Goal: Information Seeking & Learning: Learn about a topic

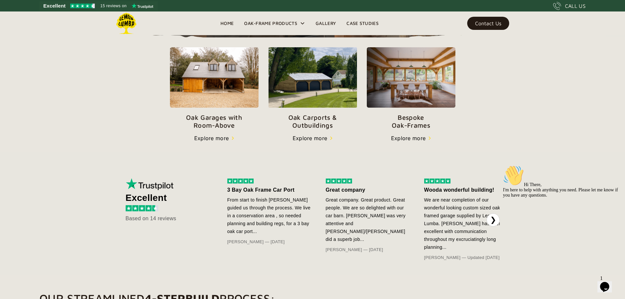
scroll to position [230, 0]
click at [309, 129] on p "Oak Carports & Outbuildings" at bounding box center [312, 121] width 89 height 16
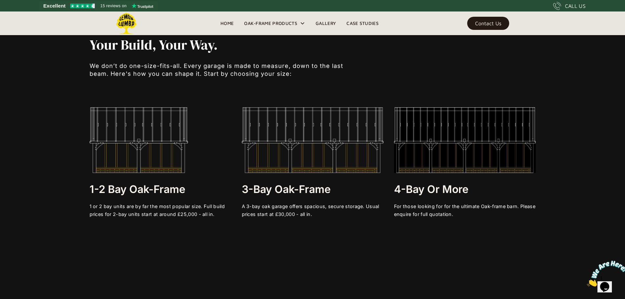
scroll to position [1333, 0]
